Goal: Find specific page/section: Find specific page/section

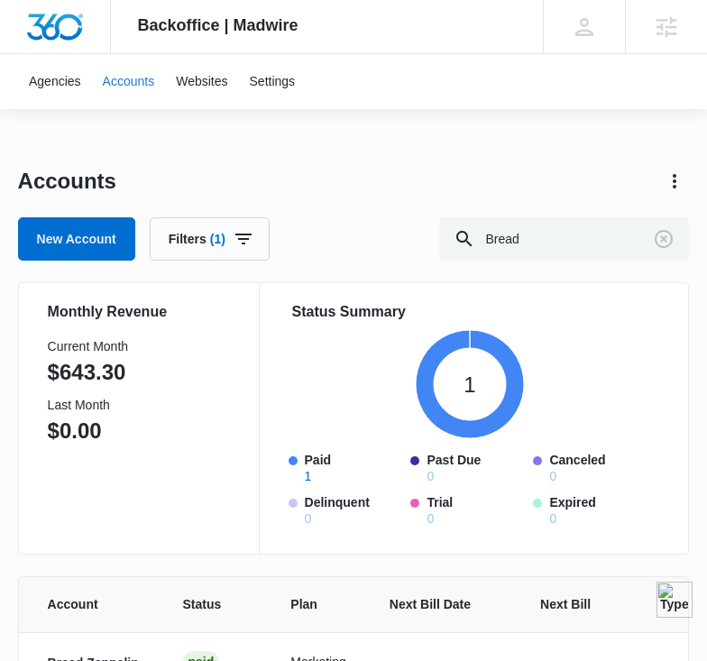
click at [122, 77] on link "Accounts" at bounding box center [129, 81] width 74 height 55
